Goal: Check status

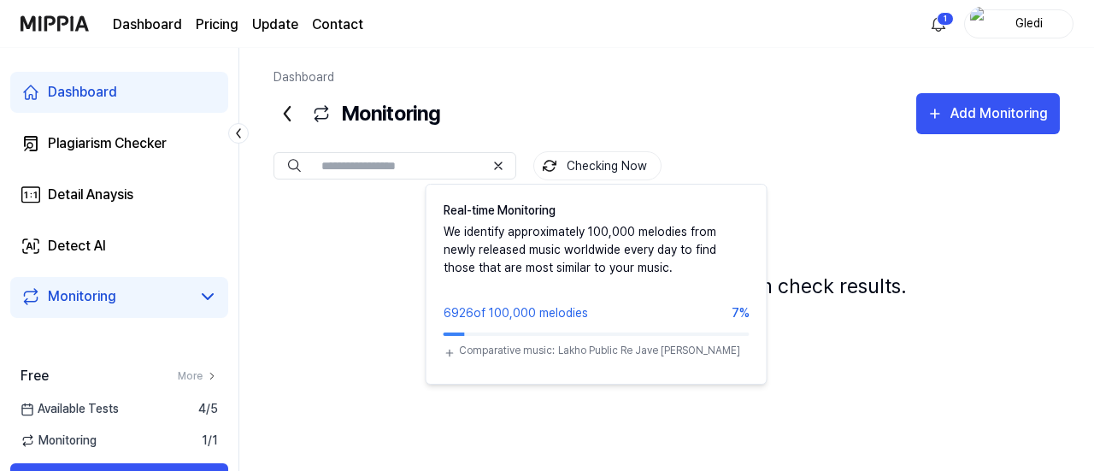
click at [577, 166] on button "Checking Now" at bounding box center [597, 165] width 128 height 29
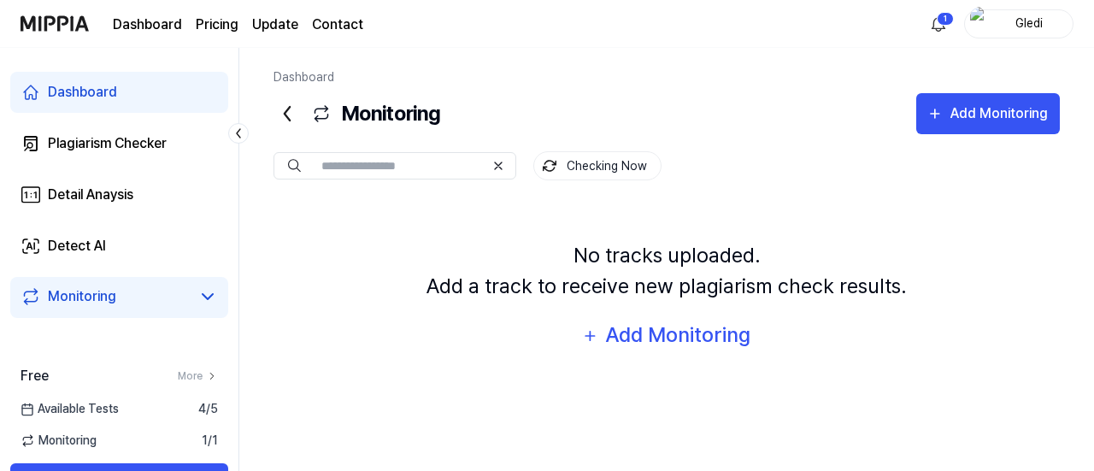
click at [577, 166] on button "Checking Now" at bounding box center [597, 165] width 128 height 29
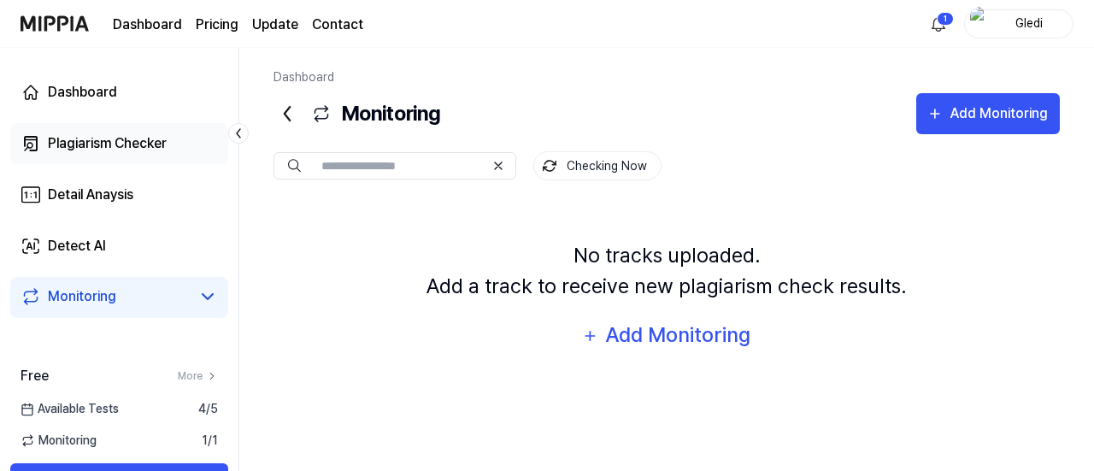
click at [123, 148] on div "Plagiarism Checker" at bounding box center [107, 143] width 119 height 21
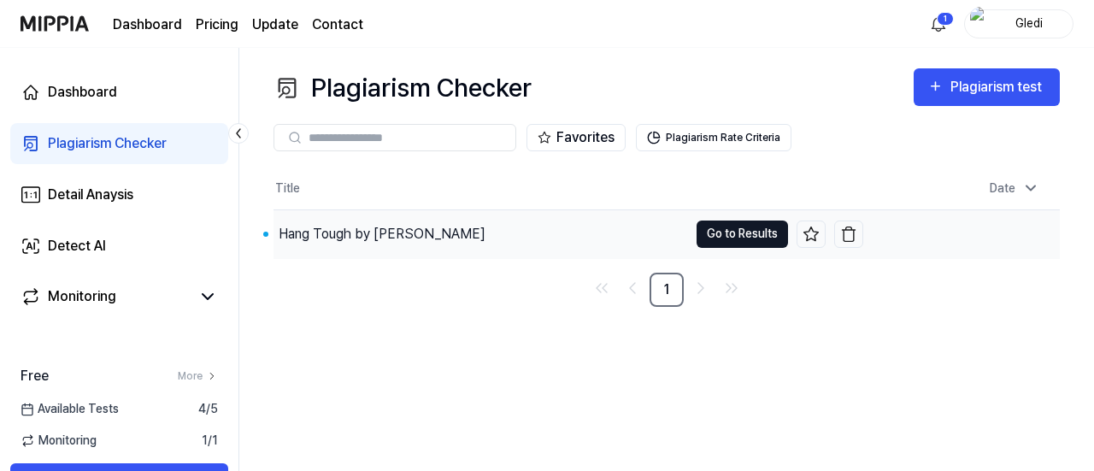
click at [753, 238] on button "Go to Results" at bounding box center [742, 234] width 91 height 27
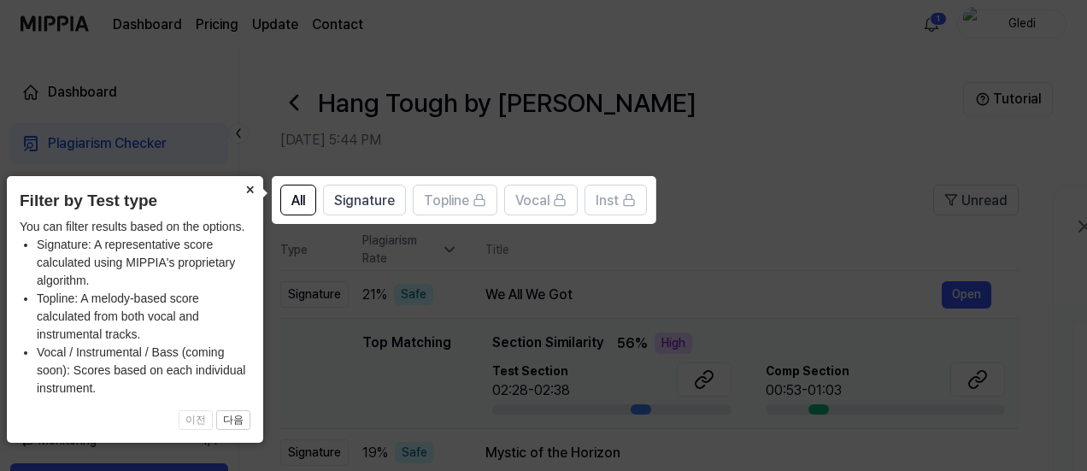
click at [249, 187] on button "×" at bounding box center [249, 188] width 27 height 24
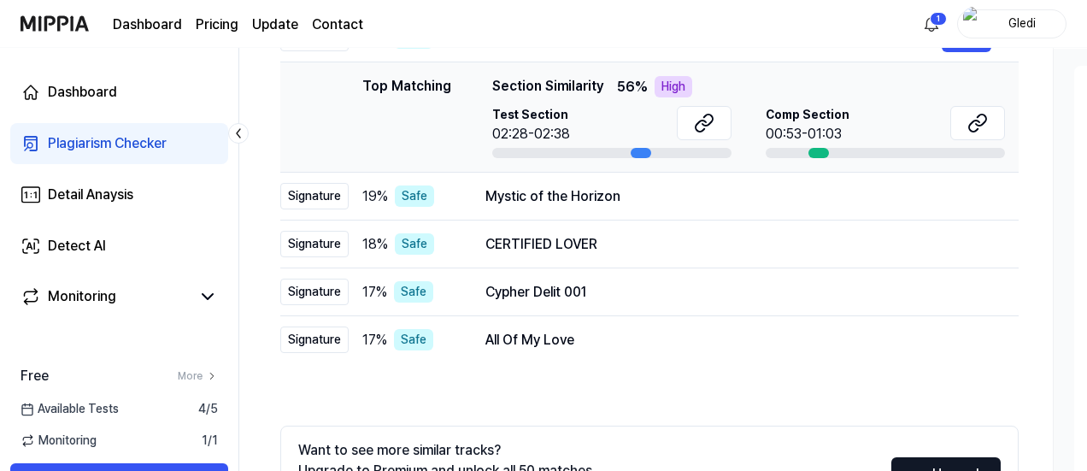
scroll to position [171, 0]
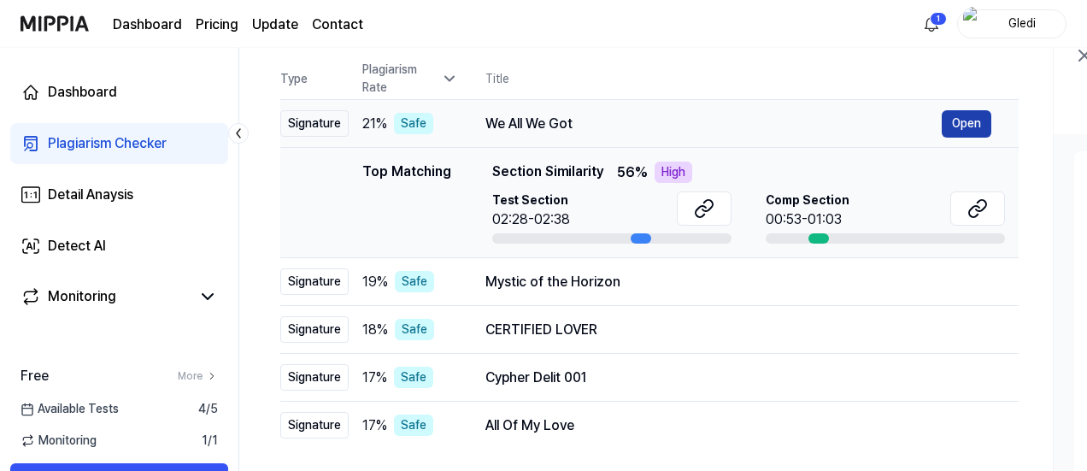
click at [969, 115] on button "Open" at bounding box center [967, 123] width 50 height 27
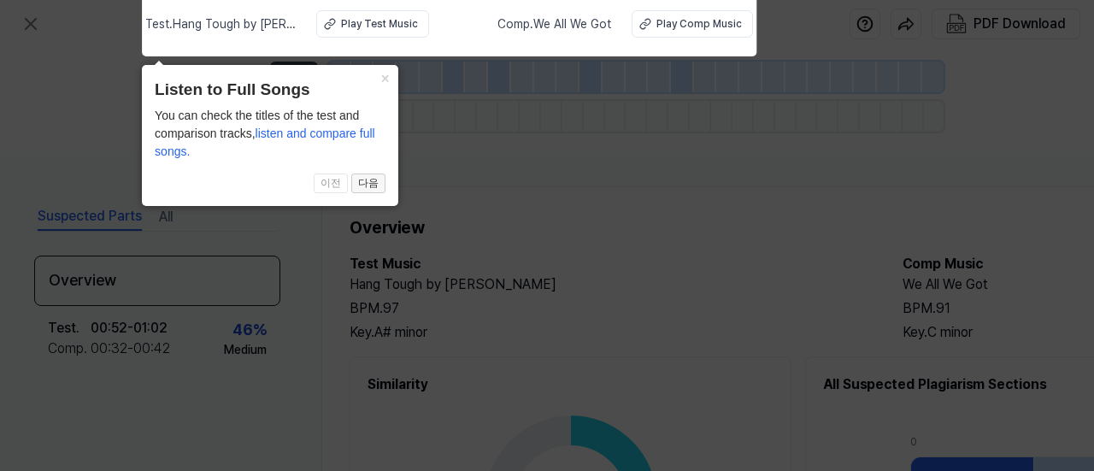
click at [363, 180] on button "다음" at bounding box center [368, 184] width 34 height 21
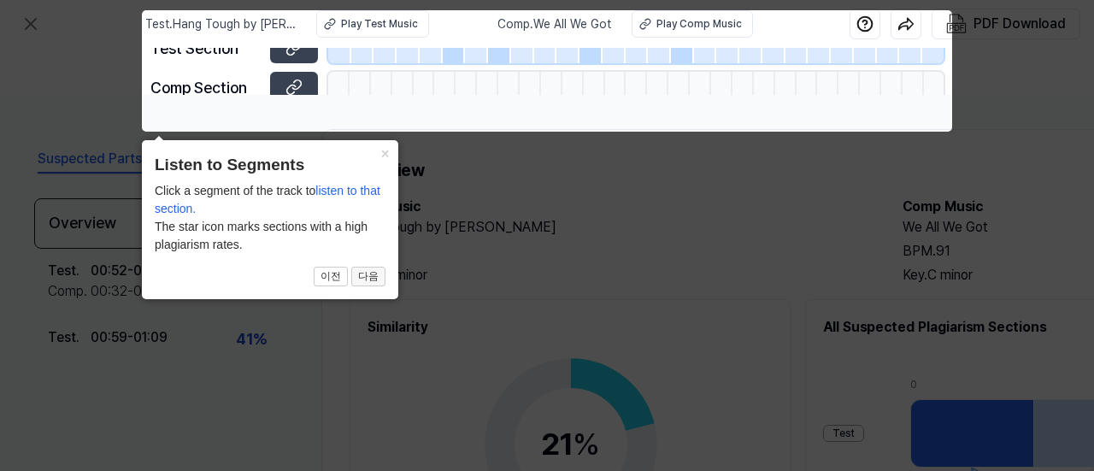
click at [368, 279] on button "다음" at bounding box center [368, 277] width 34 height 21
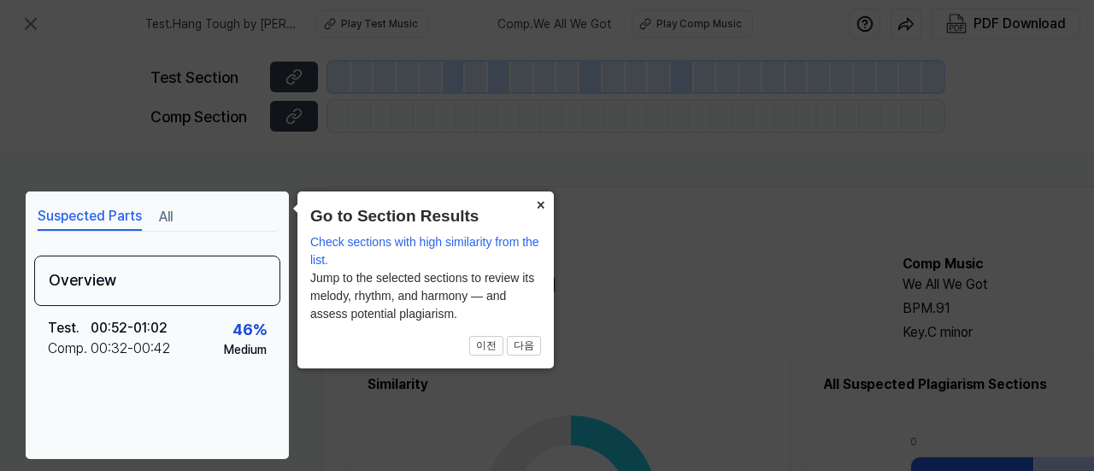
click at [543, 199] on button "×" at bounding box center [540, 203] width 27 height 24
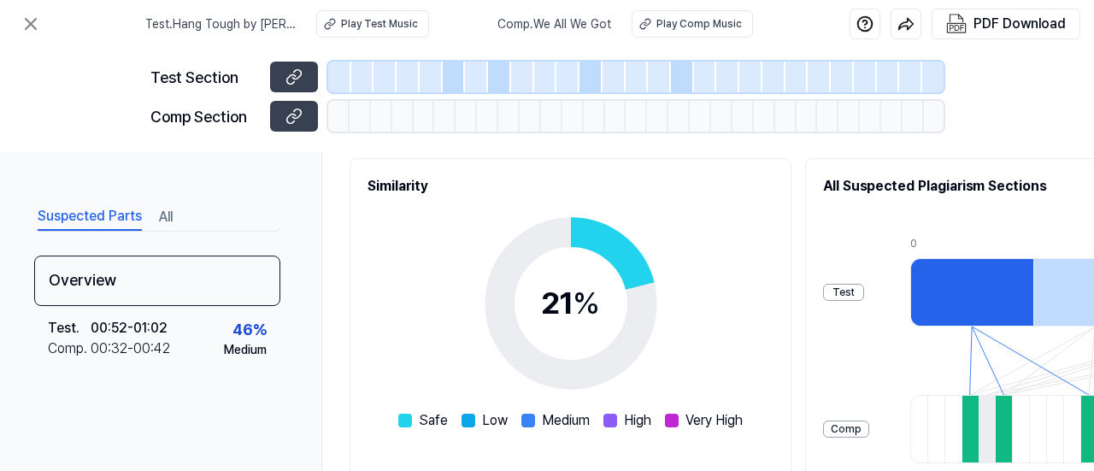
scroll to position [171, 0]
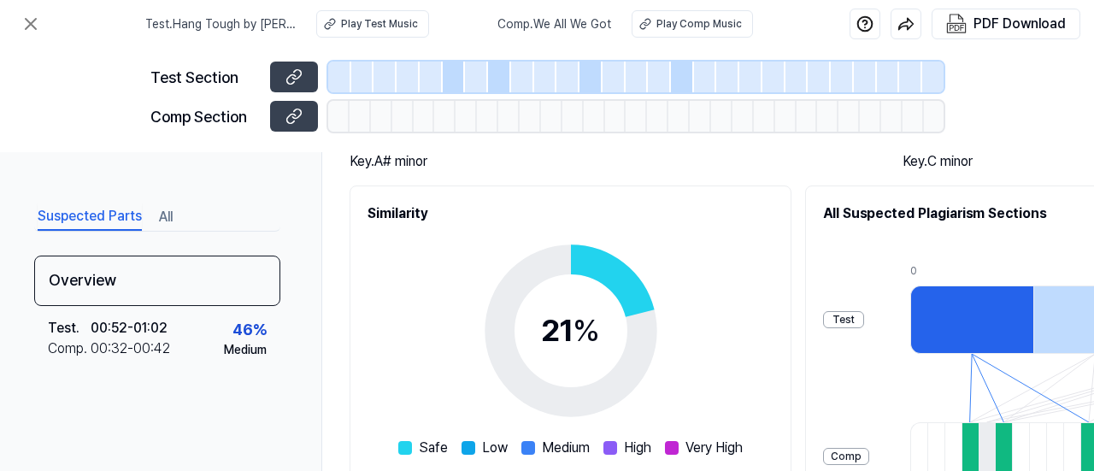
click at [864, 313] on div "Test" at bounding box center [843, 319] width 41 height 17
click at [864, 321] on div "Test" at bounding box center [843, 319] width 41 height 17
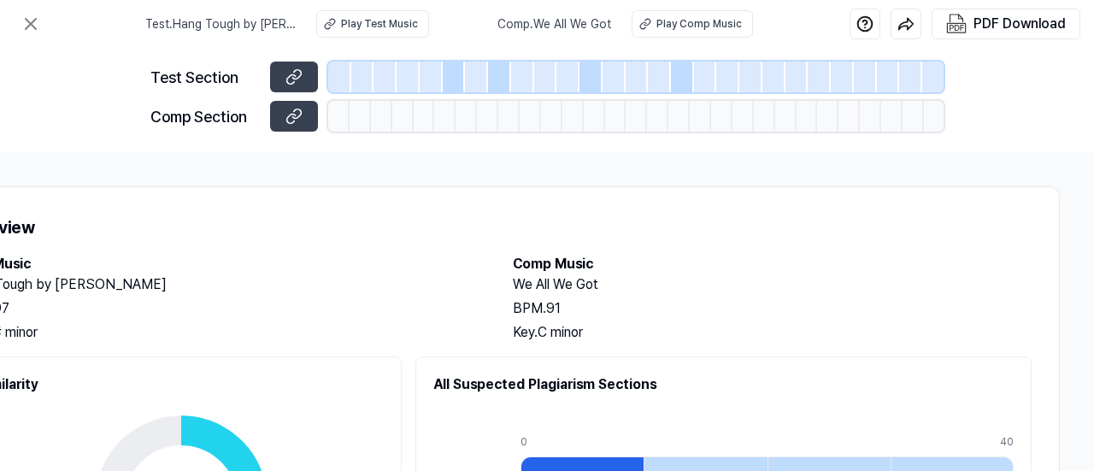
scroll to position [0, 0]
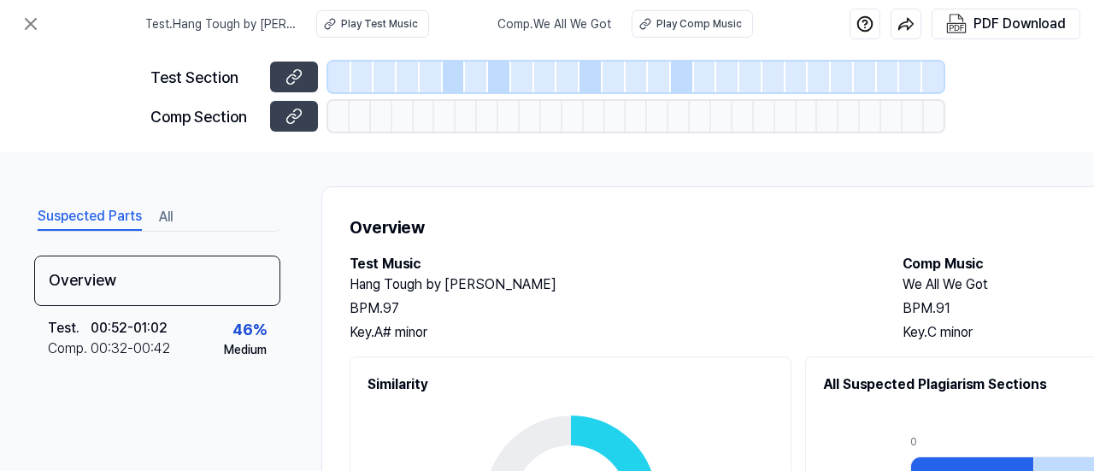
click at [364, 78] on div at bounding box center [362, 77] width 23 height 31
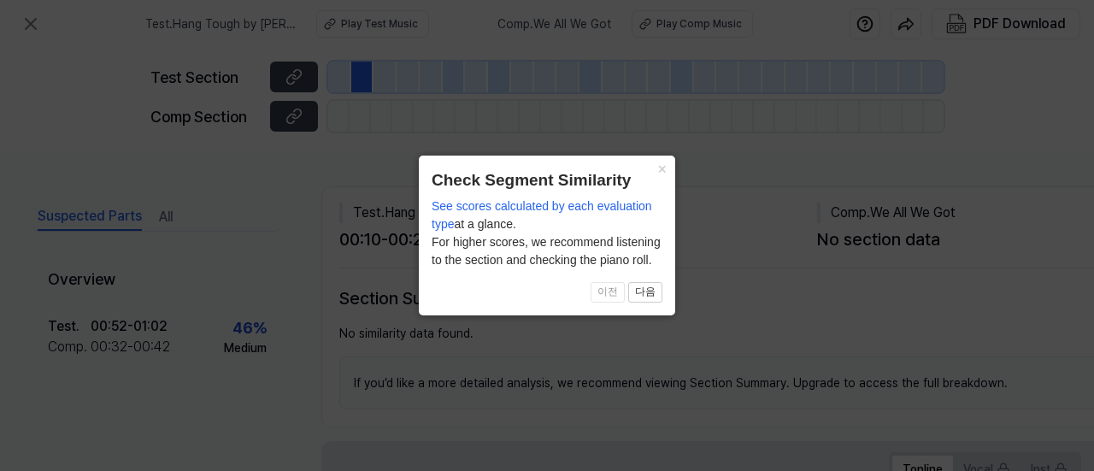
click at [604, 289] on span "이전 다음" at bounding box center [547, 292] width 231 height 21
click at [661, 169] on button "×" at bounding box center [661, 168] width 27 height 24
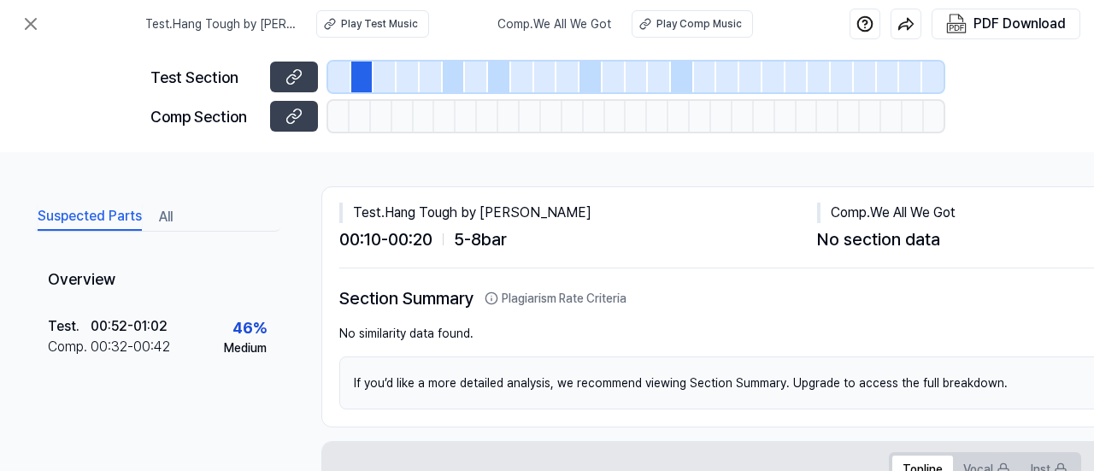
click at [496, 68] on div at bounding box center [499, 77] width 23 height 31
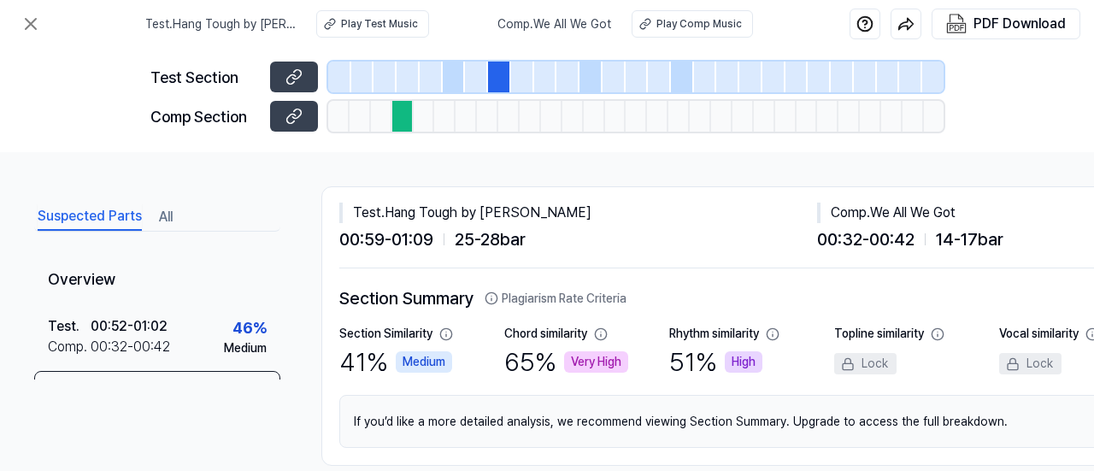
click at [613, 75] on div at bounding box center [614, 77] width 23 height 31
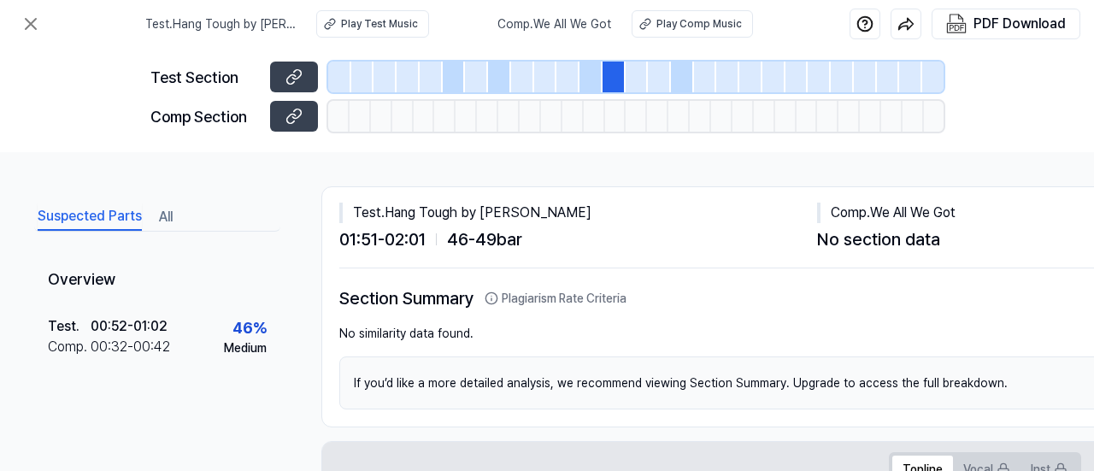
click at [600, 75] on div at bounding box center [591, 77] width 23 height 31
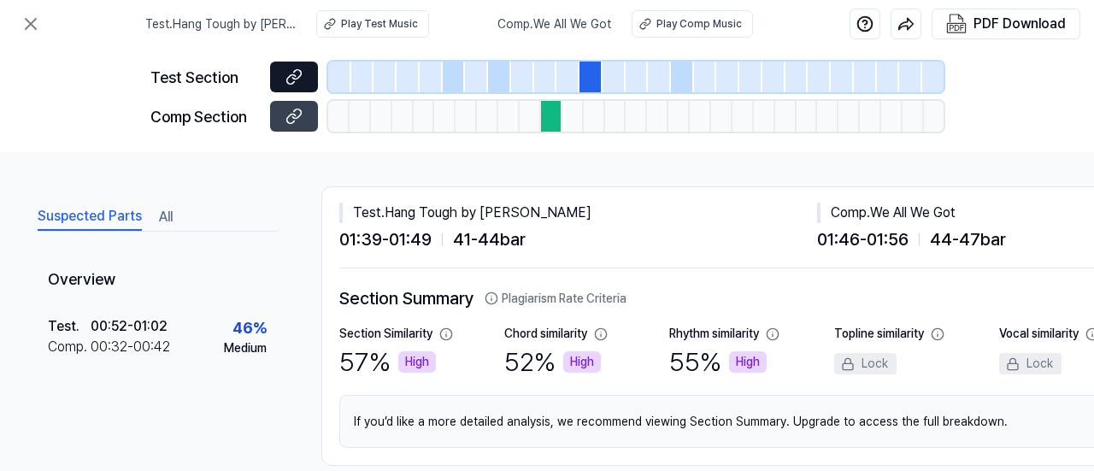
click at [299, 71] on icon at bounding box center [296, 74] width 9 height 9
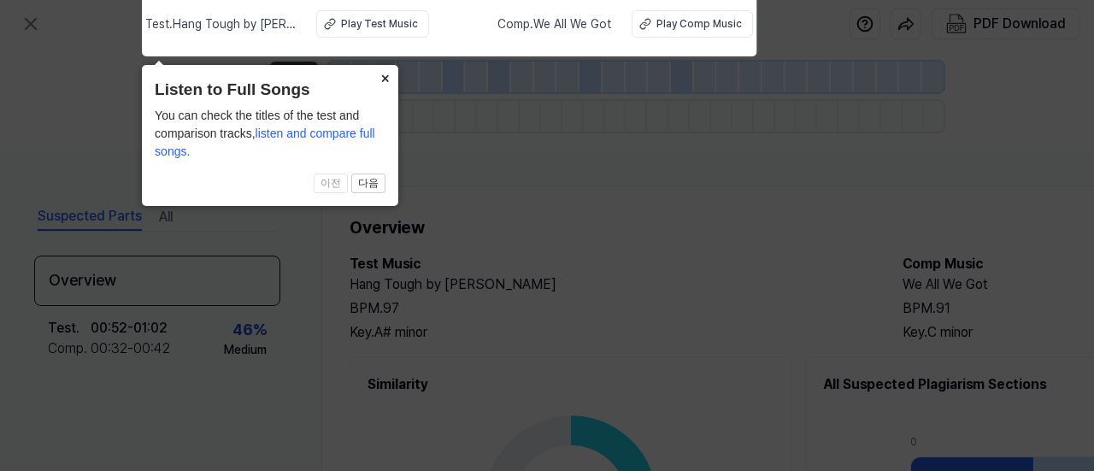
click at [389, 76] on button "×" at bounding box center [384, 77] width 27 height 24
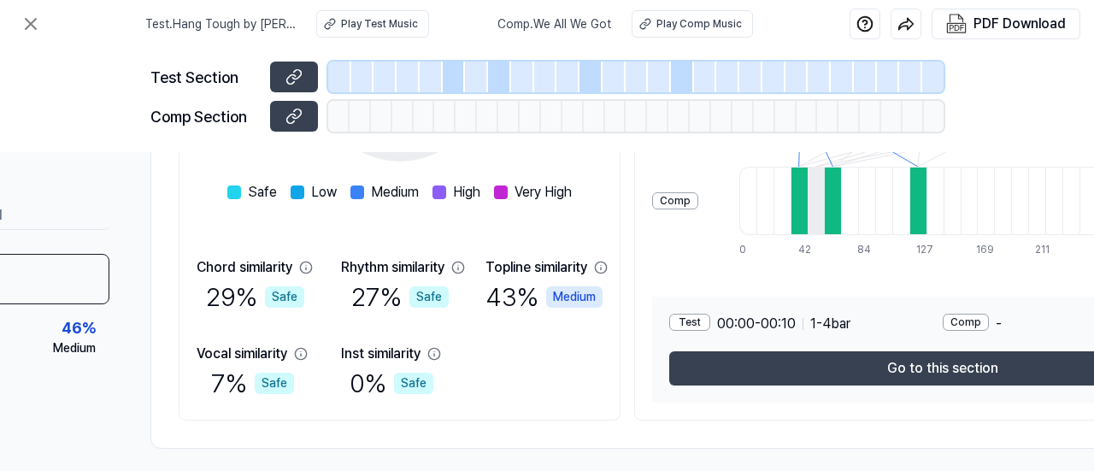
scroll to position [427, 171]
